Goal: Information Seeking & Learning: Learn about a topic

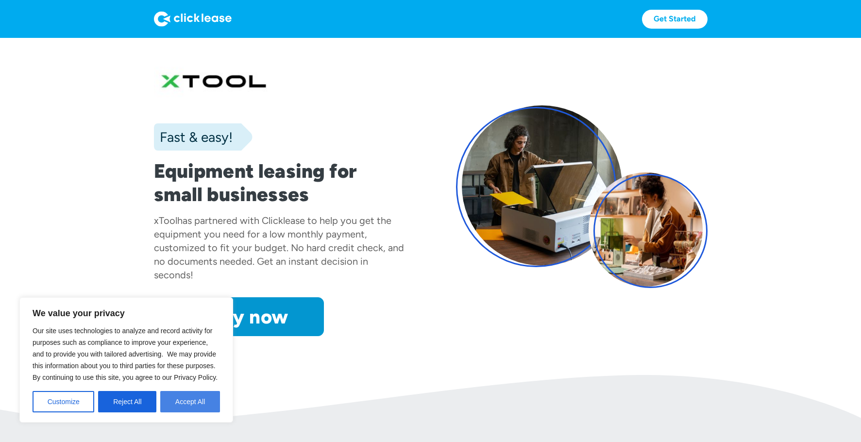
click at [184, 403] on button "Accept All" at bounding box center [190, 401] width 60 height 21
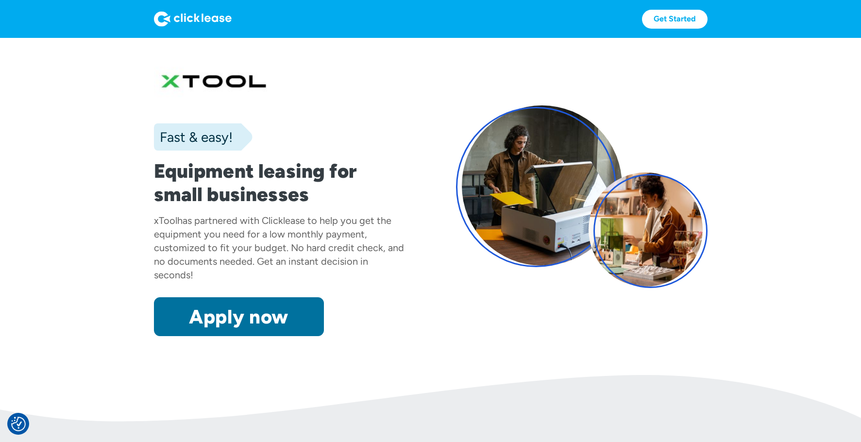
click at [238, 319] on link "Apply now" at bounding box center [239, 316] width 170 height 39
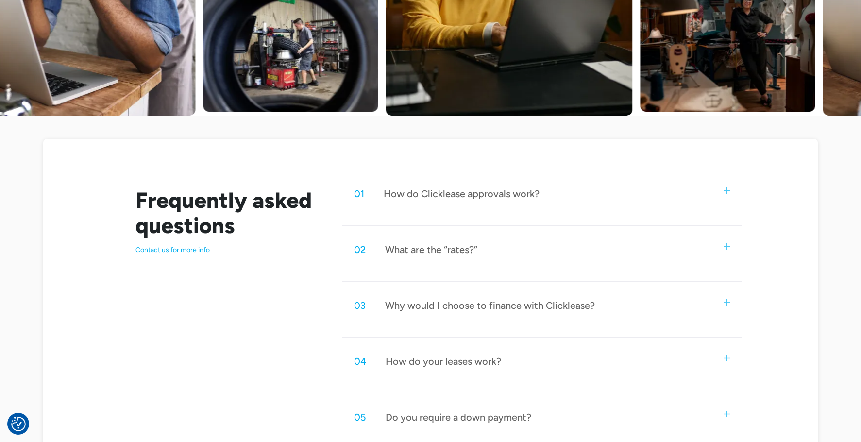
scroll to position [382, 0]
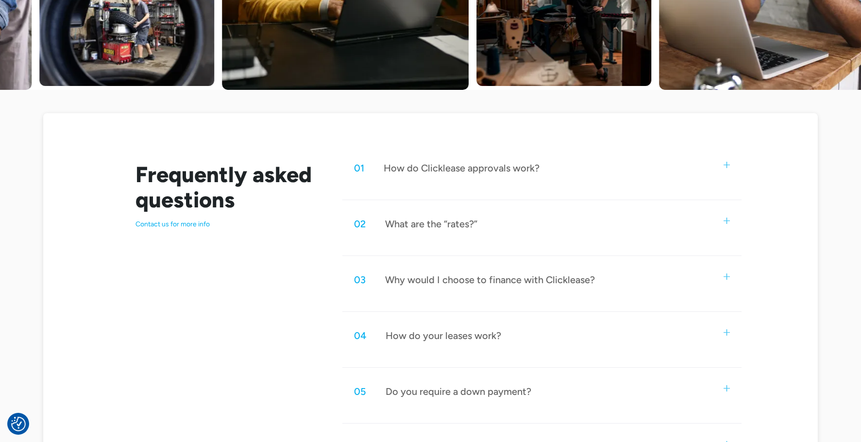
click at [727, 221] on img at bounding box center [726, 221] width 6 height 6
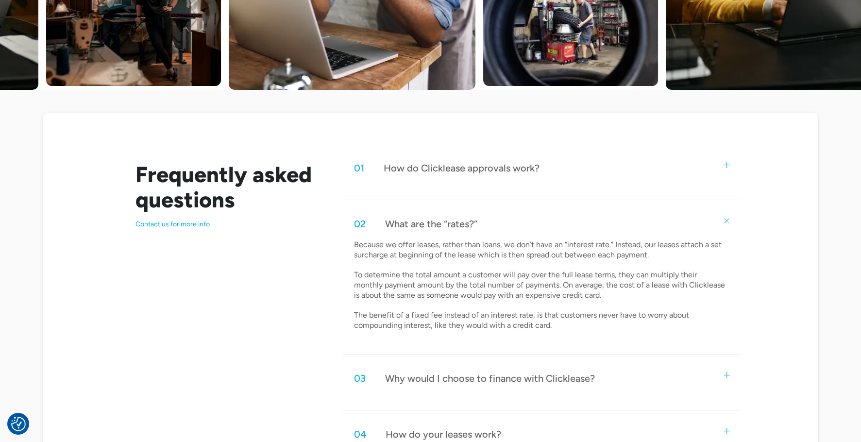
click at [726, 373] on img at bounding box center [726, 375] width 6 height 6
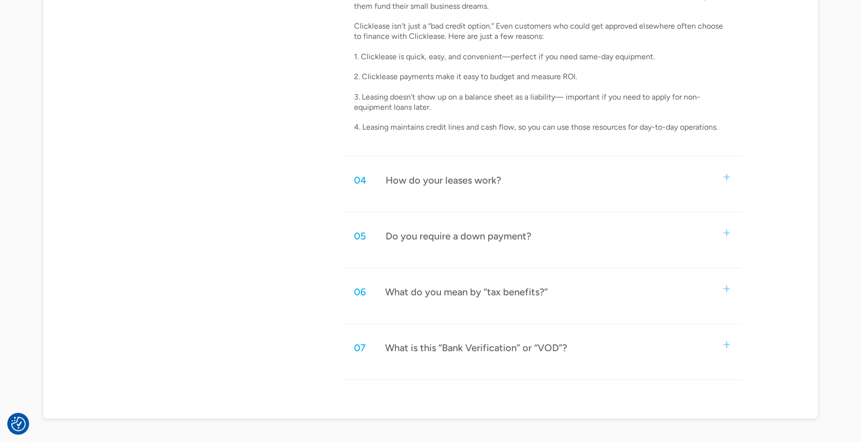
scroll to position [797, 0]
click at [724, 172] on img at bounding box center [726, 175] width 6 height 6
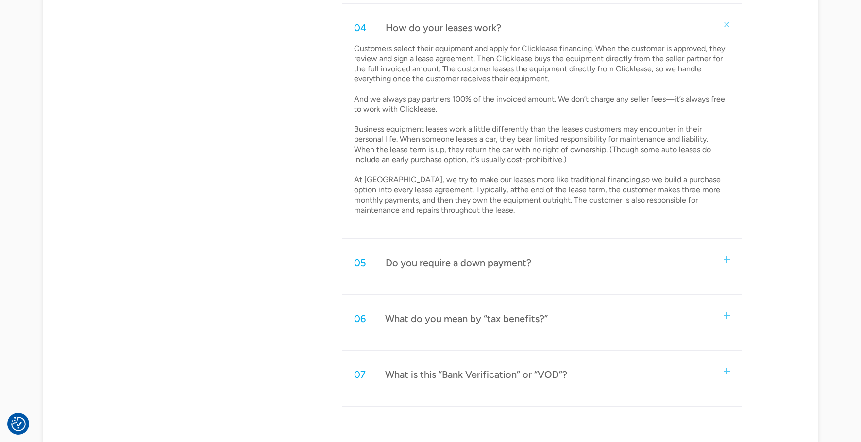
scroll to position [951, 0]
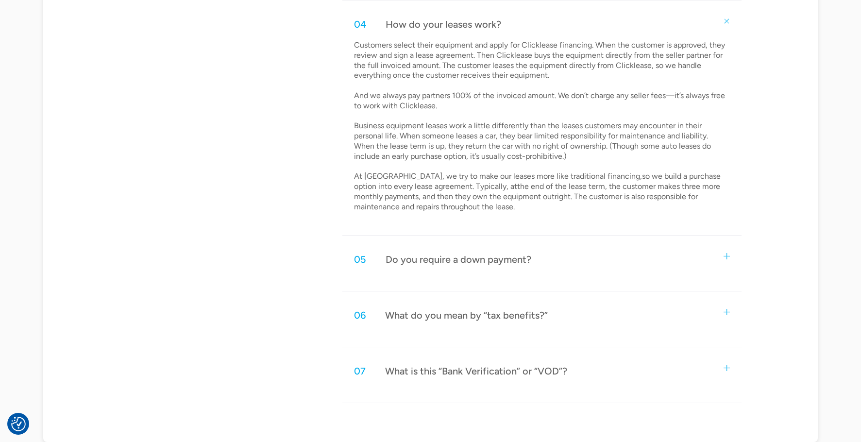
click at [725, 253] on img at bounding box center [726, 256] width 6 height 6
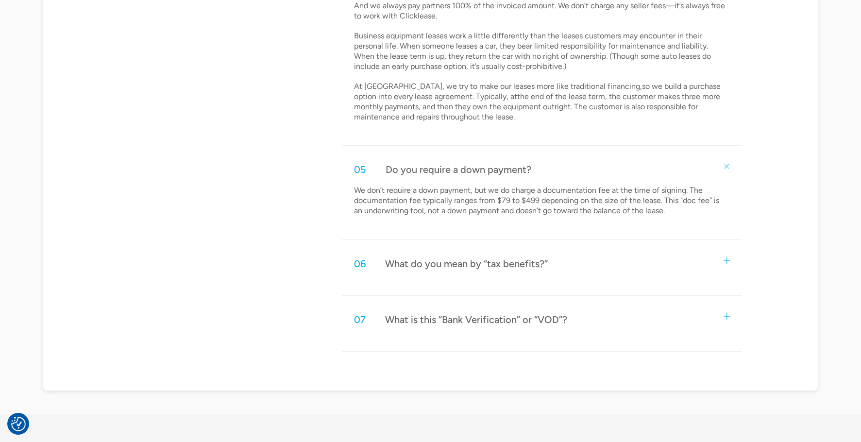
scroll to position [1062, 0]
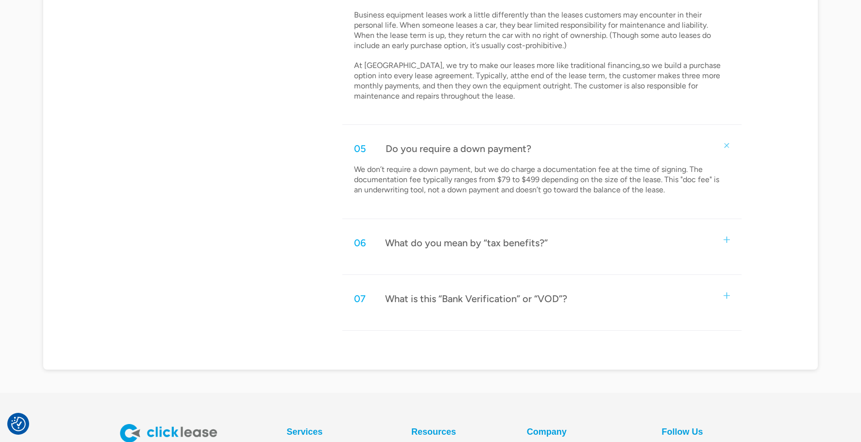
click at [725, 238] on img at bounding box center [726, 239] width 6 height 6
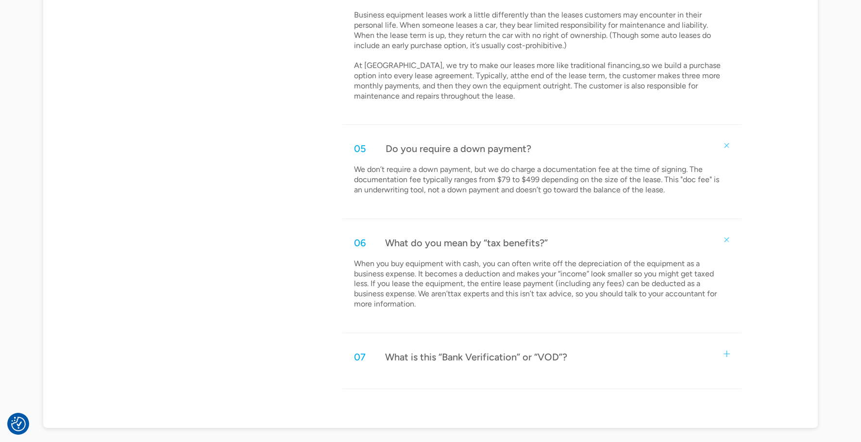
click at [728, 353] on img at bounding box center [726, 354] width 6 height 6
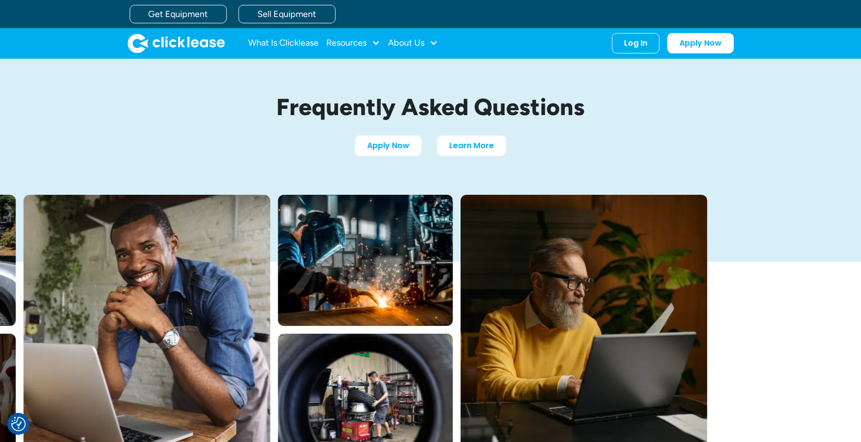
scroll to position [0, 0]
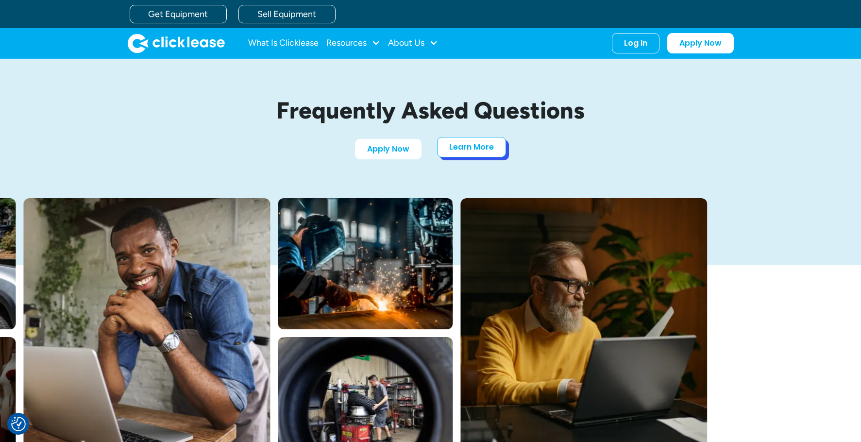
click at [458, 152] on link "Learn More" at bounding box center [471, 147] width 69 height 20
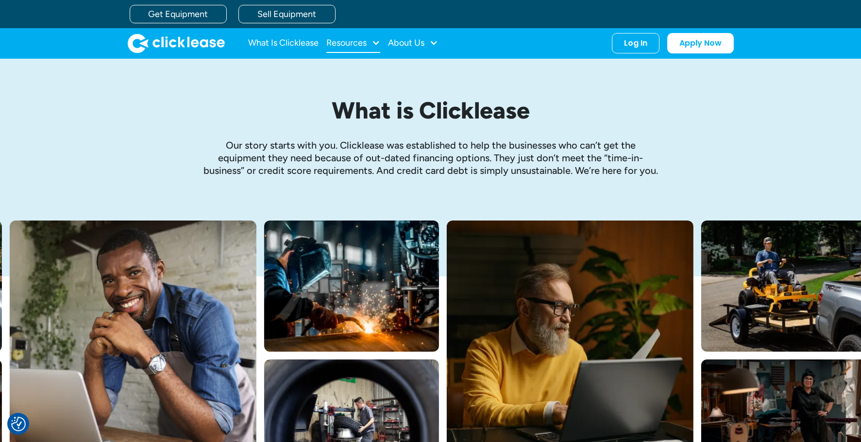
click at [363, 43] on div "Resources" at bounding box center [346, 43] width 40 height 0
